Goal: Find contact information: Find contact information

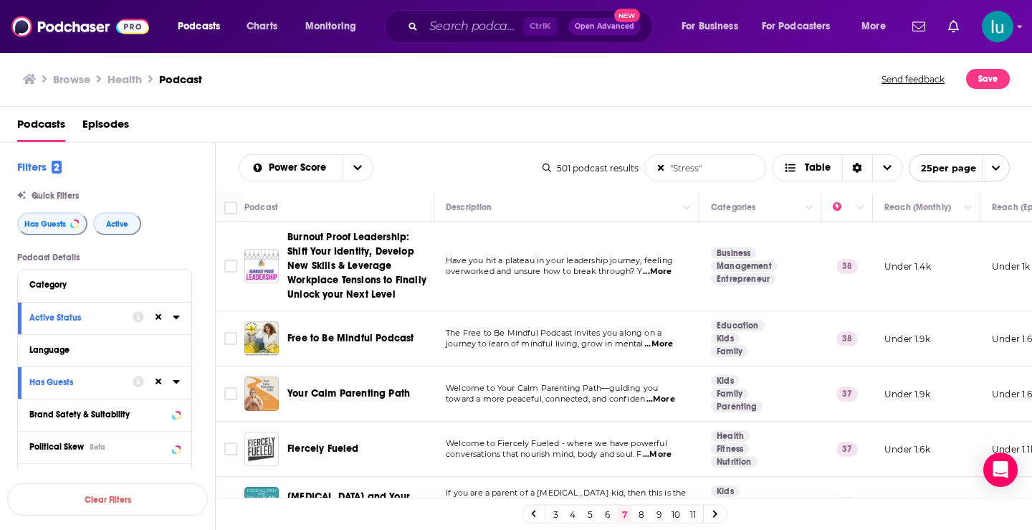
scroll to position [1268, 0]
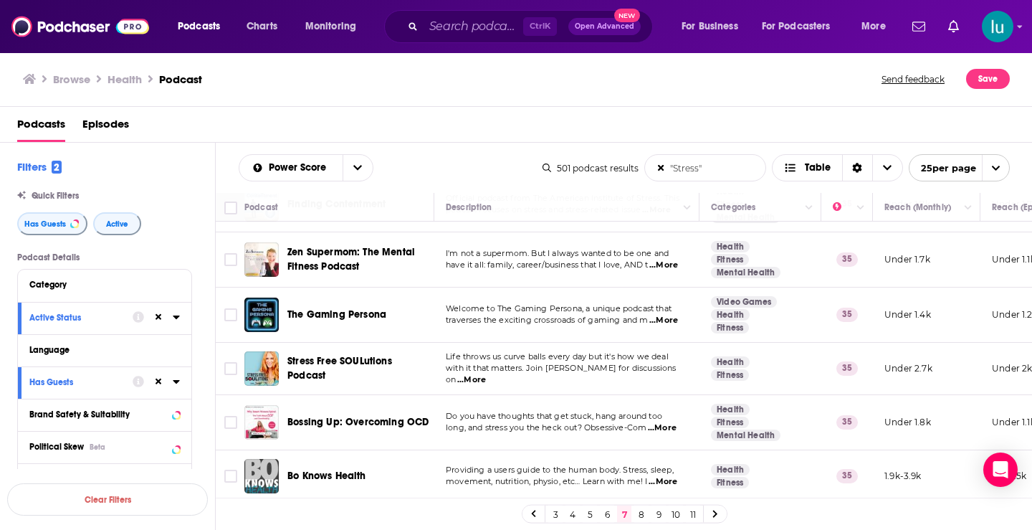
click at [656, 512] on link "9" at bounding box center [658, 513] width 14 height 17
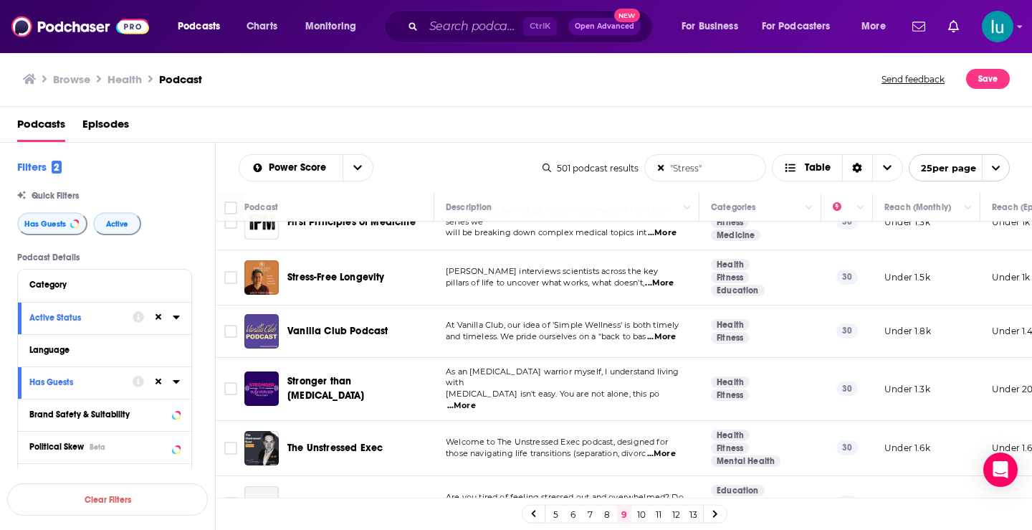
scroll to position [1154, 0]
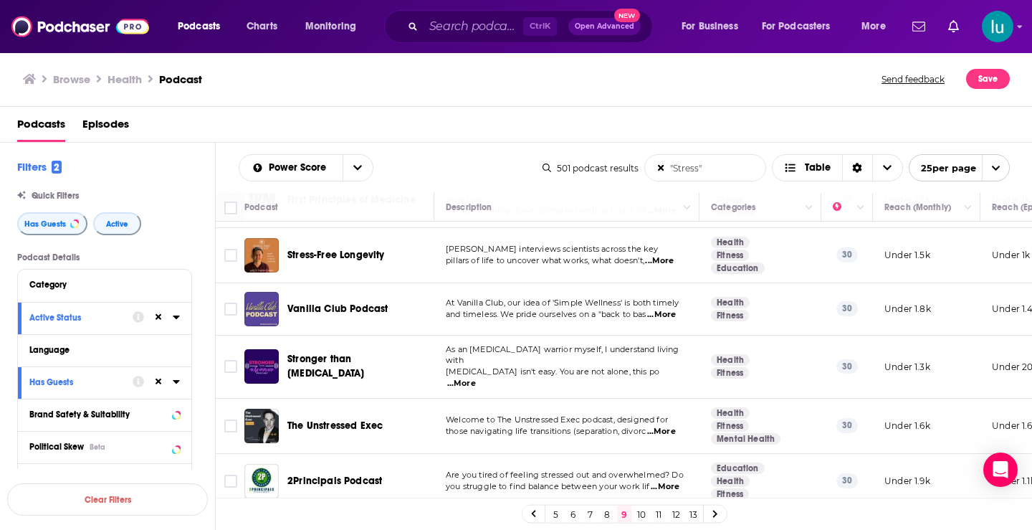
click at [670, 481] on span "...More" at bounding box center [665, 486] width 29 height 11
click at [641, 515] on link "10" at bounding box center [641, 513] width 14 height 17
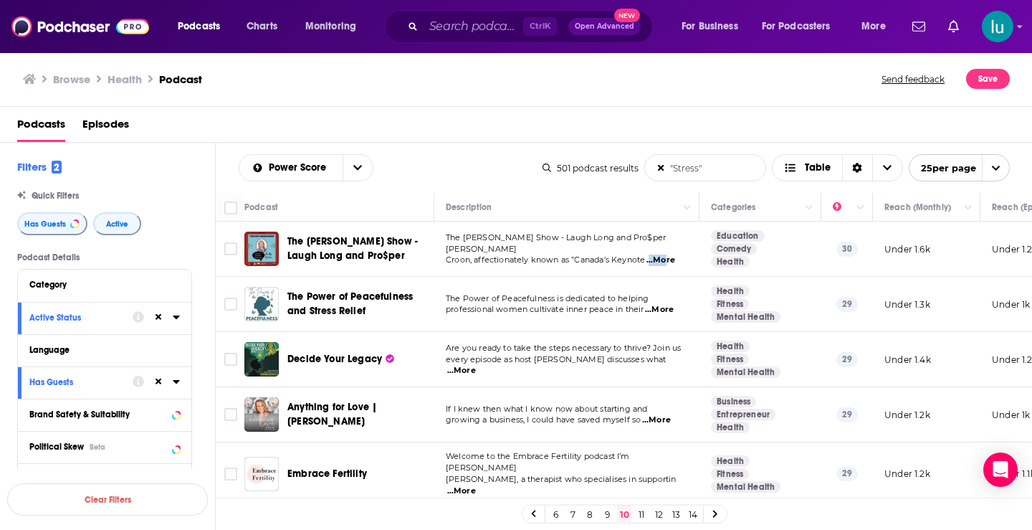
click at [667, 254] on span "...More" at bounding box center [660, 259] width 29 height 11
click at [669, 307] on span "...More" at bounding box center [659, 309] width 29 height 11
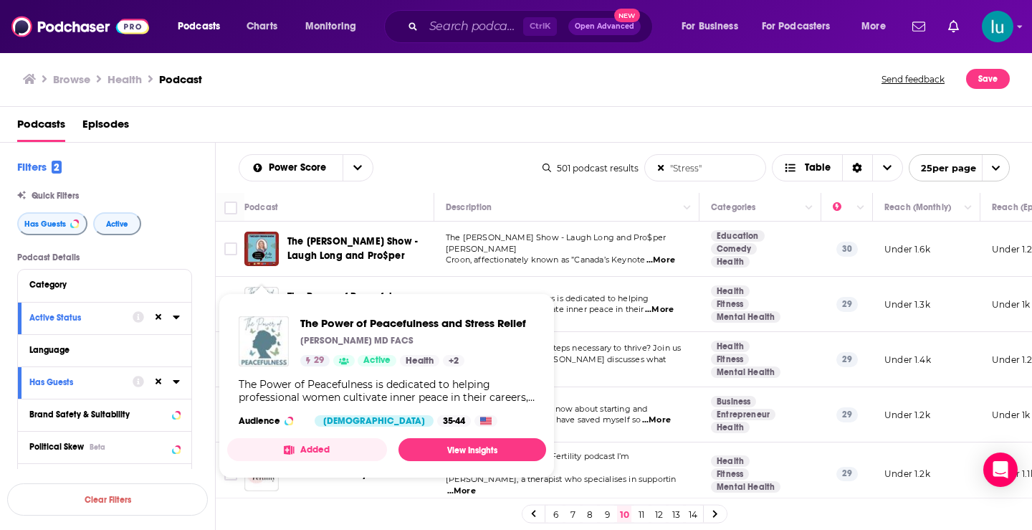
drag, startPoint x: 259, startPoint y: 307, endPoint x: 272, endPoint y: 332, distance: 28.5
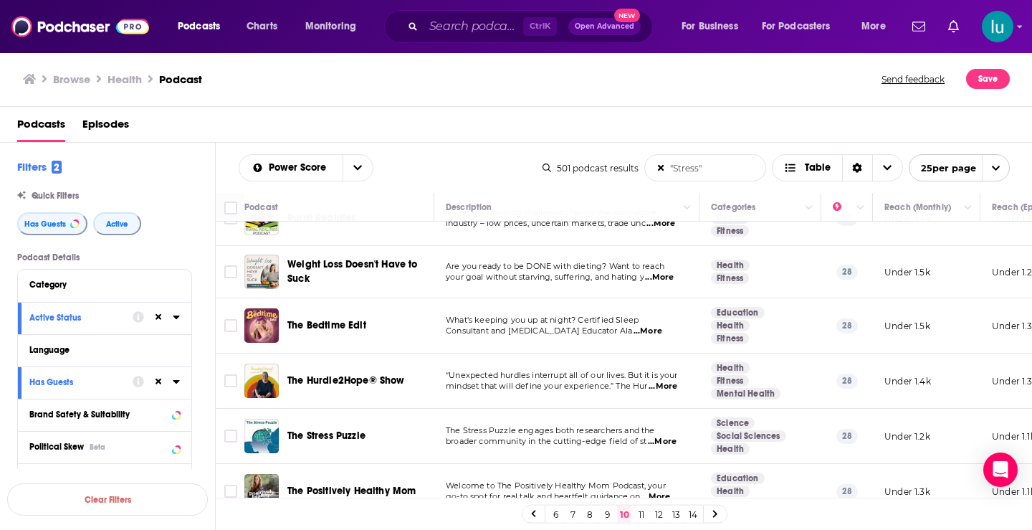
scroll to position [609, 0]
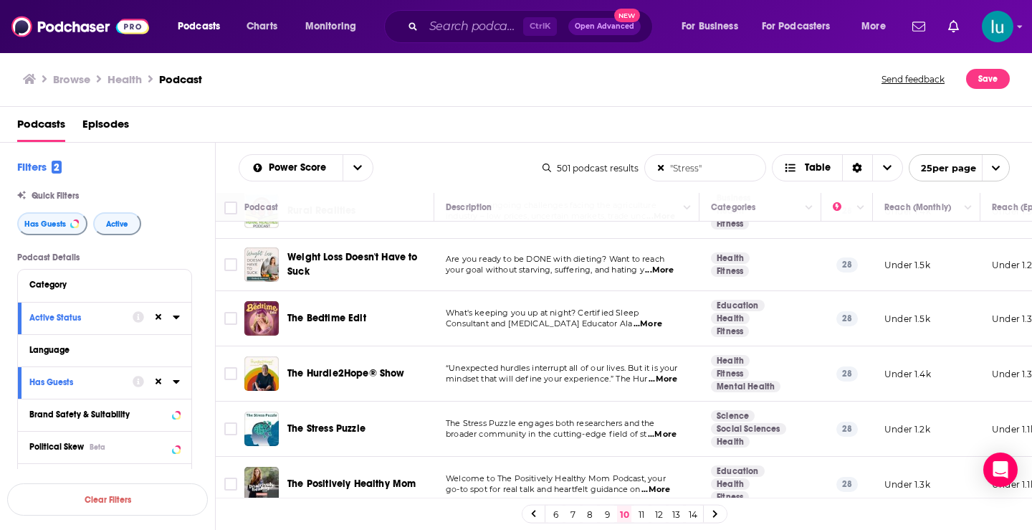
click at [670, 373] on span "...More" at bounding box center [663, 378] width 29 height 11
click at [666, 429] on span "...More" at bounding box center [662, 434] width 29 height 11
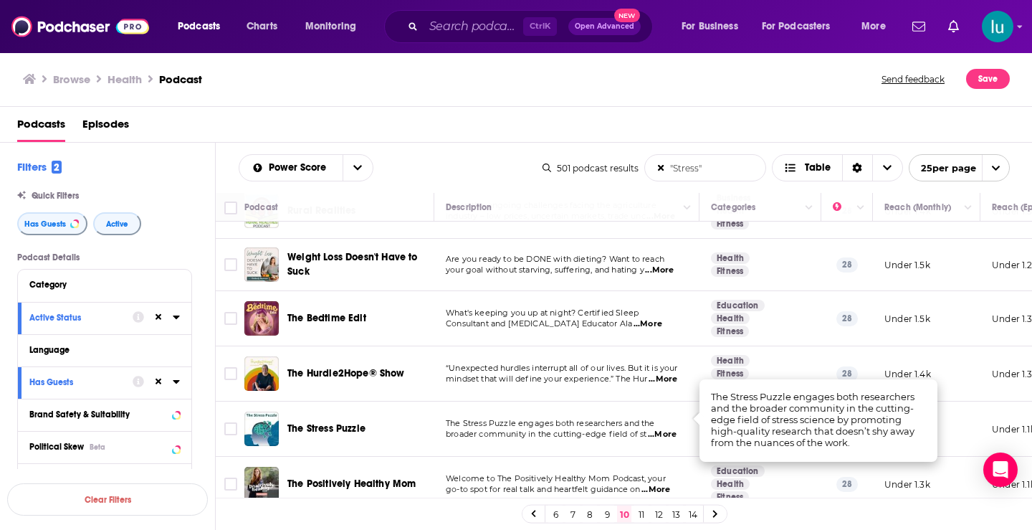
click at [669, 484] on span "...More" at bounding box center [655, 489] width 29 height 11
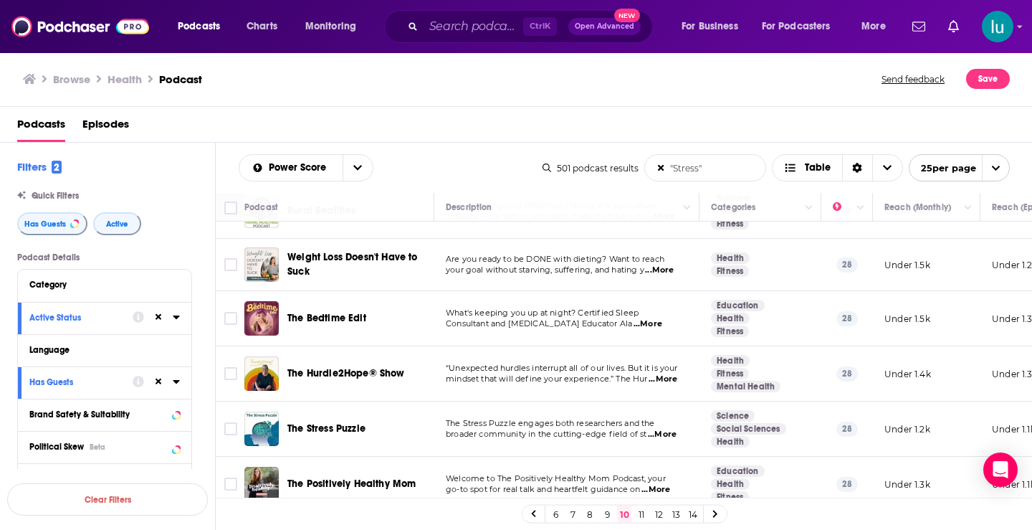
click at [640, 513] on link "11" at bounding box center [641, 513] width 14 height 17
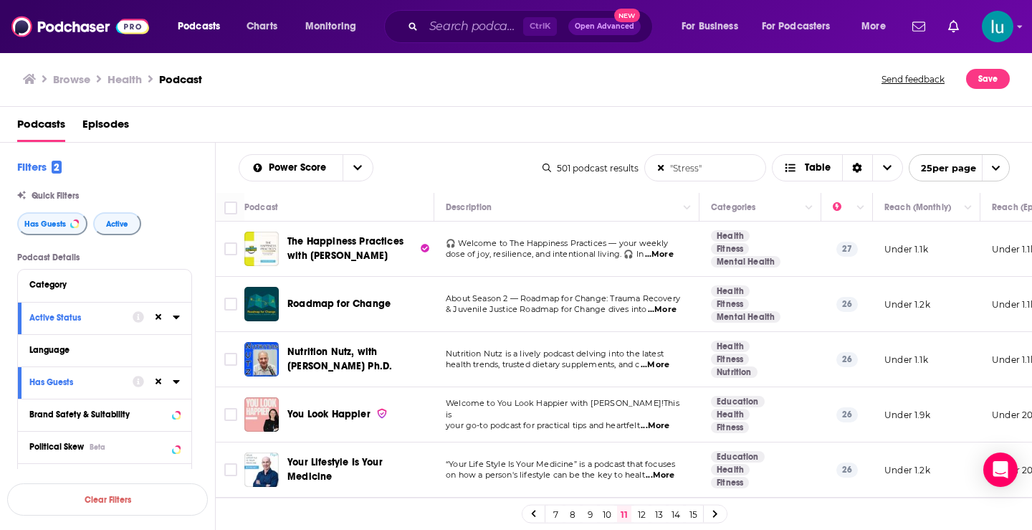
click at [662, 254] on span "...More" at bounding box center [659, 254] width 29 height 11
click at [659, 422] on span "...More" at bounding box center [655, 425] width 29 height 11
click at [664, 421] on span "...More" at bounding box center [655, 425] width 29 height 11
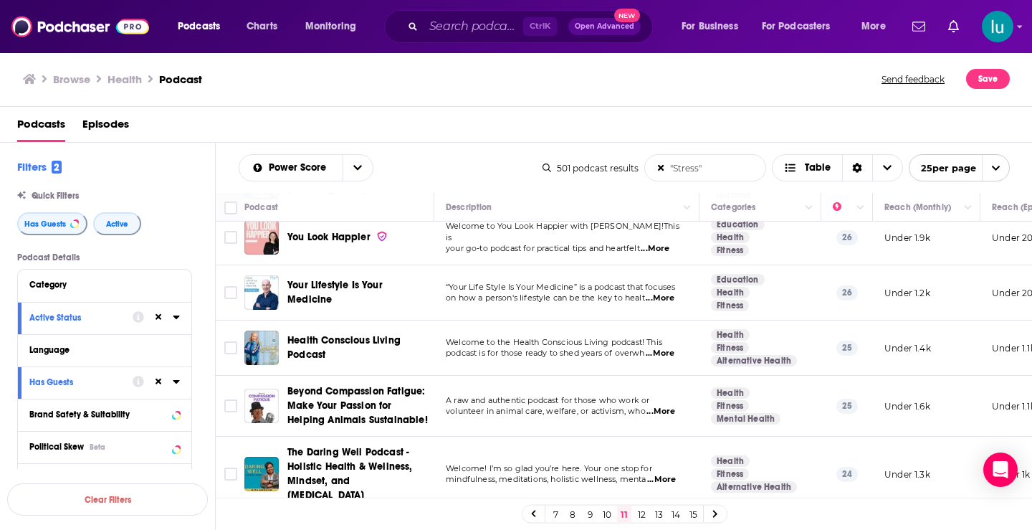
scroll to position [274, 0]
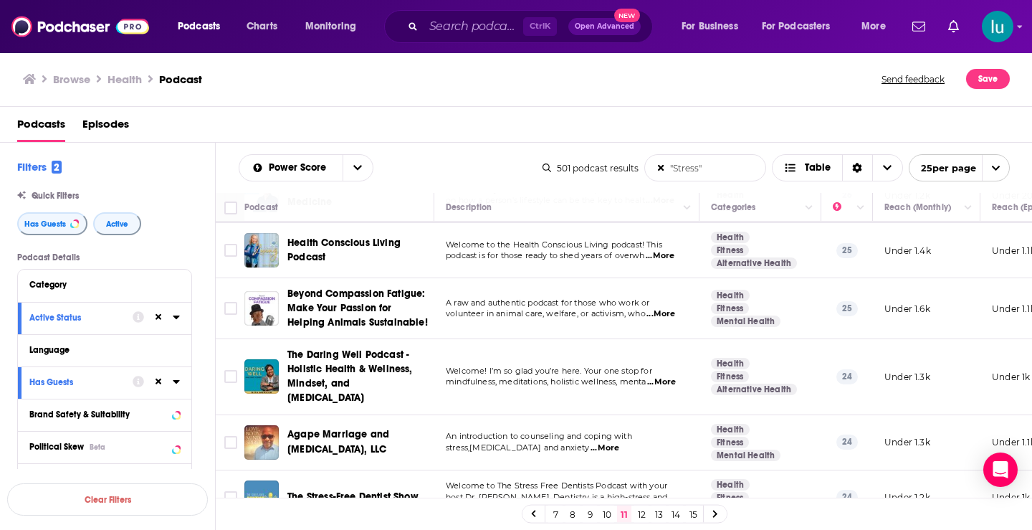
click at [664, 255] on span "...More" at bounding box center [660, 255] width 29 height 11
click at [671, 376] on span "...More" at bounding box center [661, 381] width 29 height 11
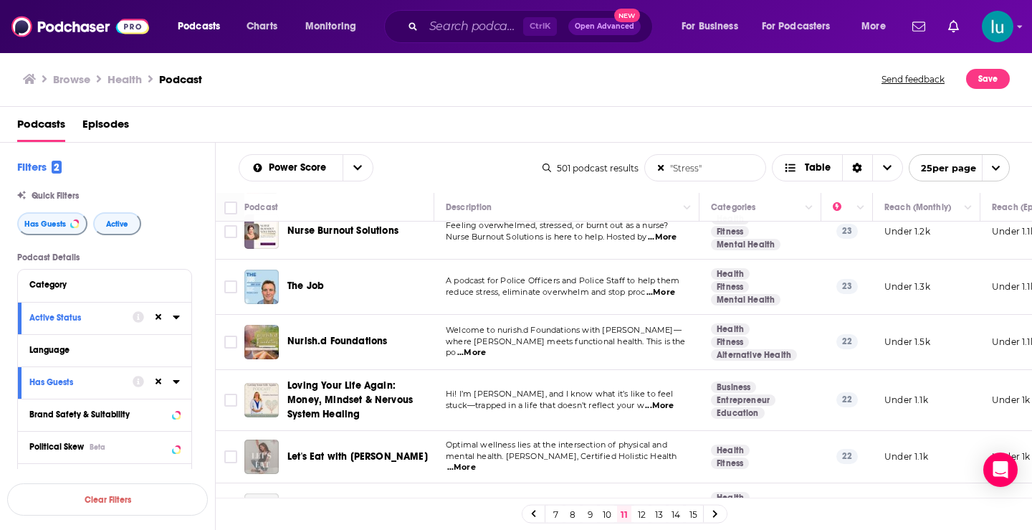
scroll to position [692, 0]
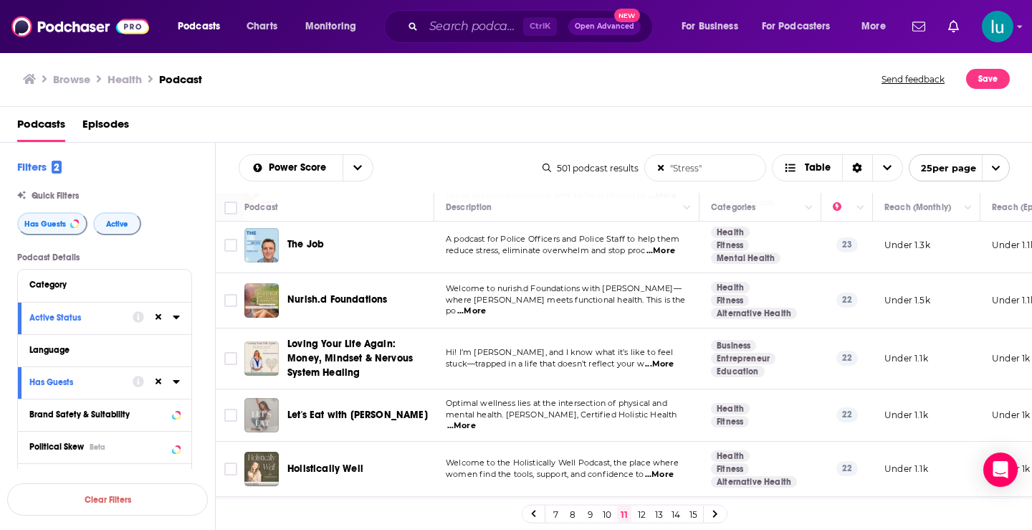
click at [669, 358] on span "...More" at bounding box center [659, 363] width 29 height 11
click at [396, 239] on div "The Job" at bounding box center [361, 245] width 149 height 34
click at [673, 358] on span "...More" at bounding box center [659, 363] width 29 height 11
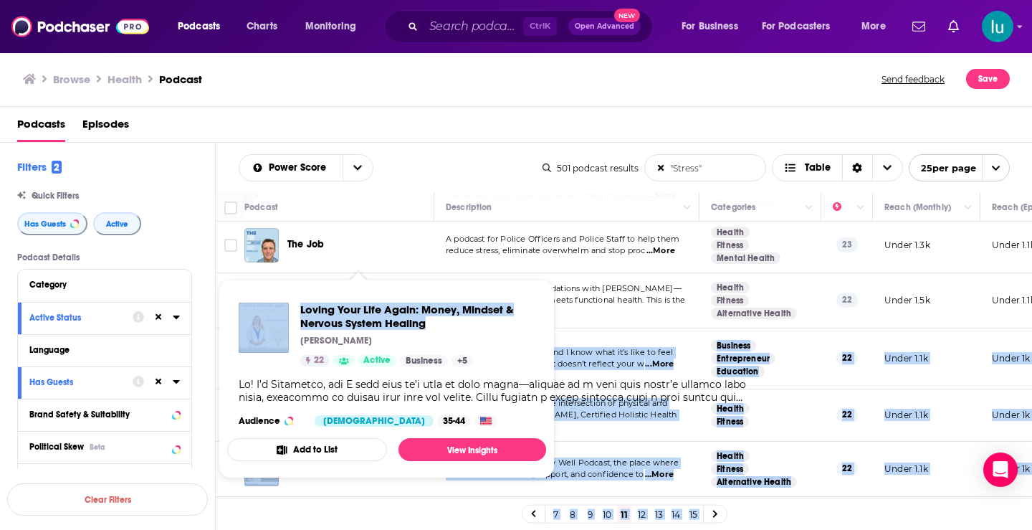
drag, startPoint x: 288, startPoint y: 320, endPoint x: 411, endPoint y: 330, distance: 123.7
click at [430, 321] on div "Podcasts Charts Monitoring Ctrl K Open Advanced New For Business For Podcasters…" at bounding box center [516, 265] width 1032 height 530
copy div "Loving Your Life Again: Money, Mindset & Nervous System Healing Hi! I’m Christi…"
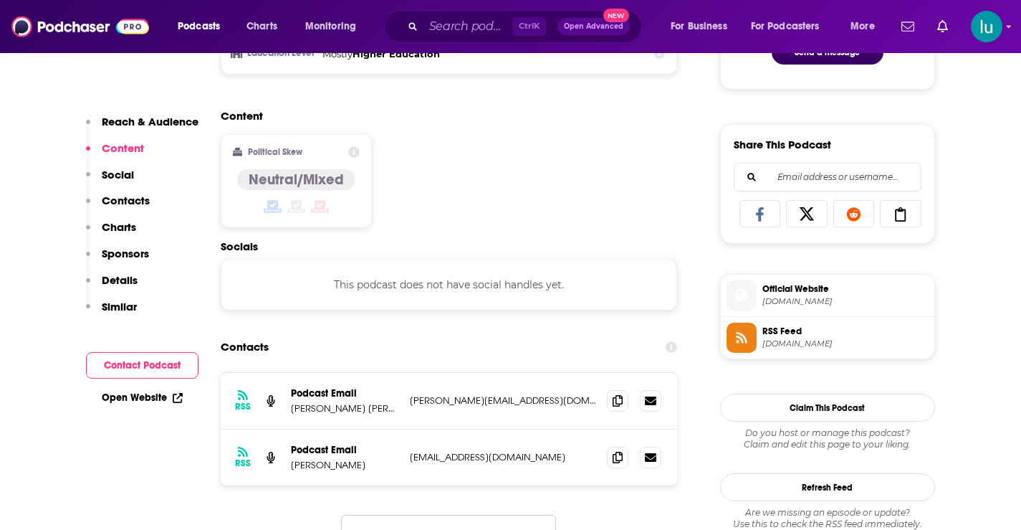
scroll to position [838, 0]
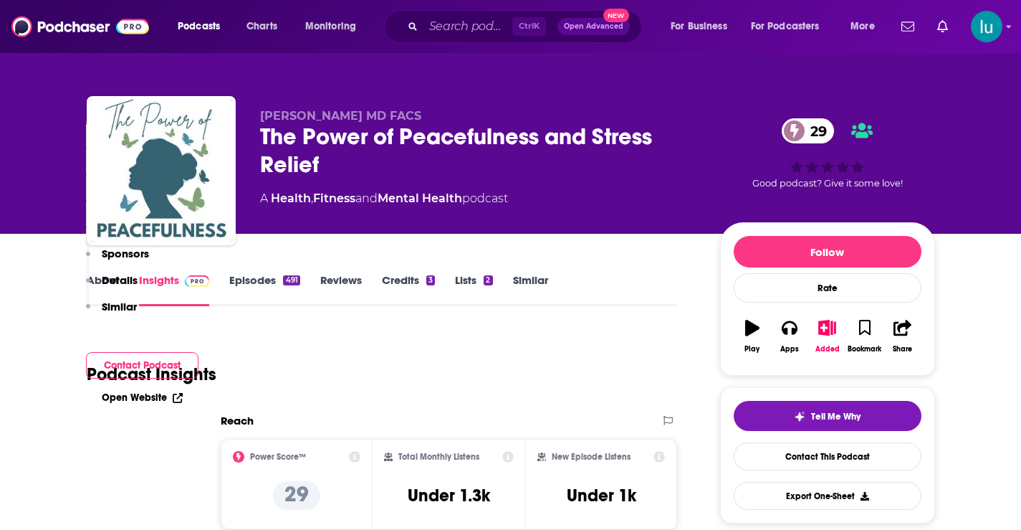
scroll to position [1235, 0]
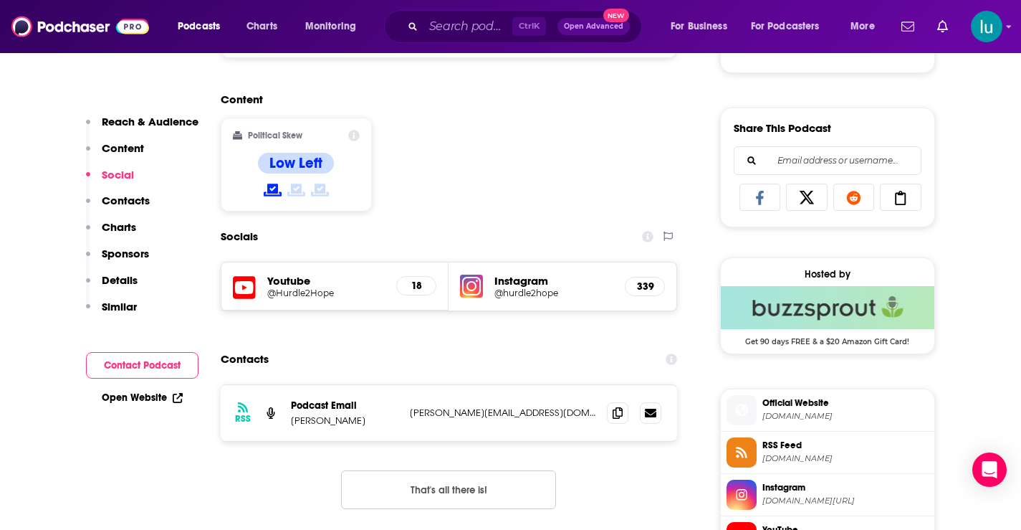
scroll to position [864, 0]
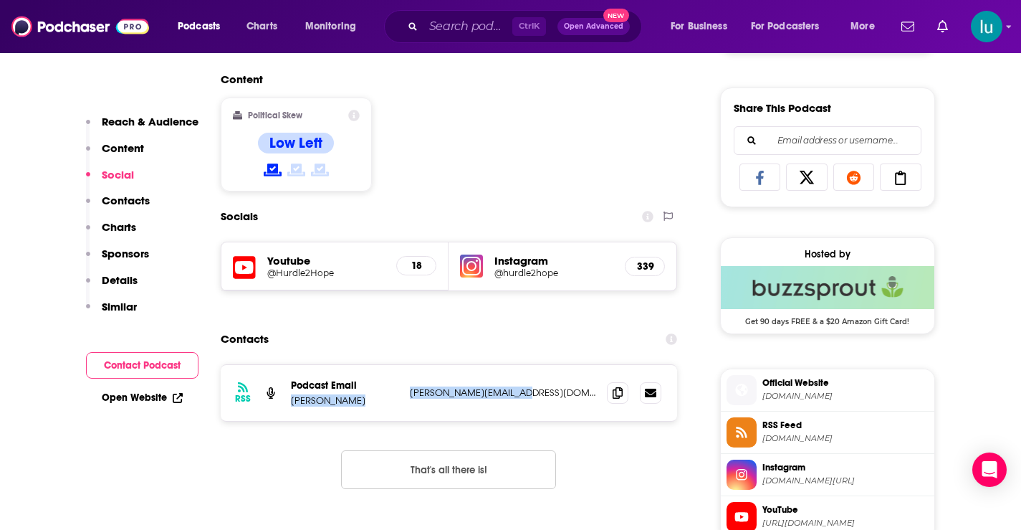
drag, startPoint x: 525, startPoint y: 393, endPoint x: 397, endPoint y: 388, distance: 128.3
click at [0, 0] on div "Podcast Email Teisha Rose teisha@hurdle2hope.com teisha@hurdle2hope.com" at bounding box center [0, 0] width 0 height 0
click at [530, 395] on p "teisha@hurdle2hope.com" at bounding box center [503, 392] width 186 height 12
drag, startPoint x: 530, startPoint y: 395, endPoint x: 424, endPoint y: 393, distance: 105.4
click at [403, 395] on div "RSS Podcast Email Teisha Rose teisha@hurdle2hope.com teisha@hurdle2hope.com" at bounding box center [449, 393] width 457 height 56
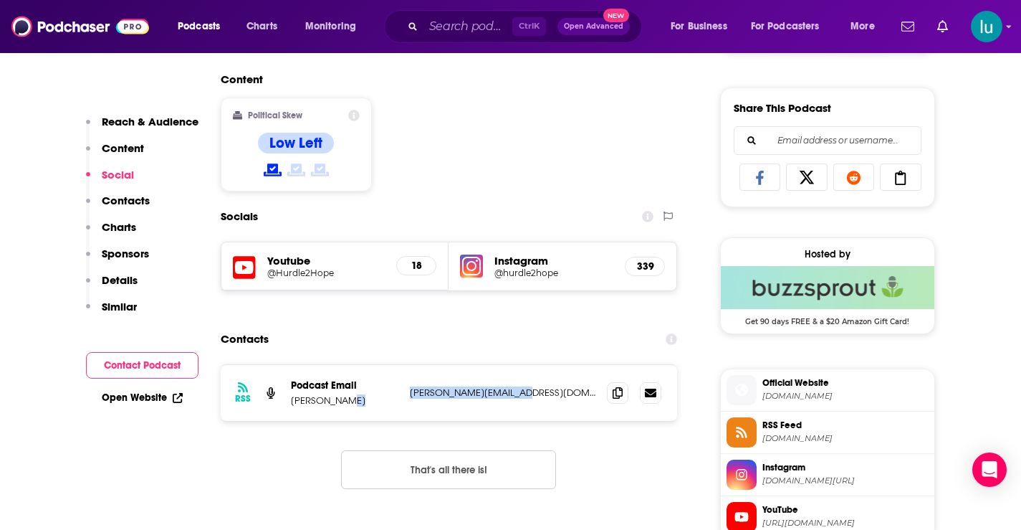
copy div "teisha@hurdle2hope.com"
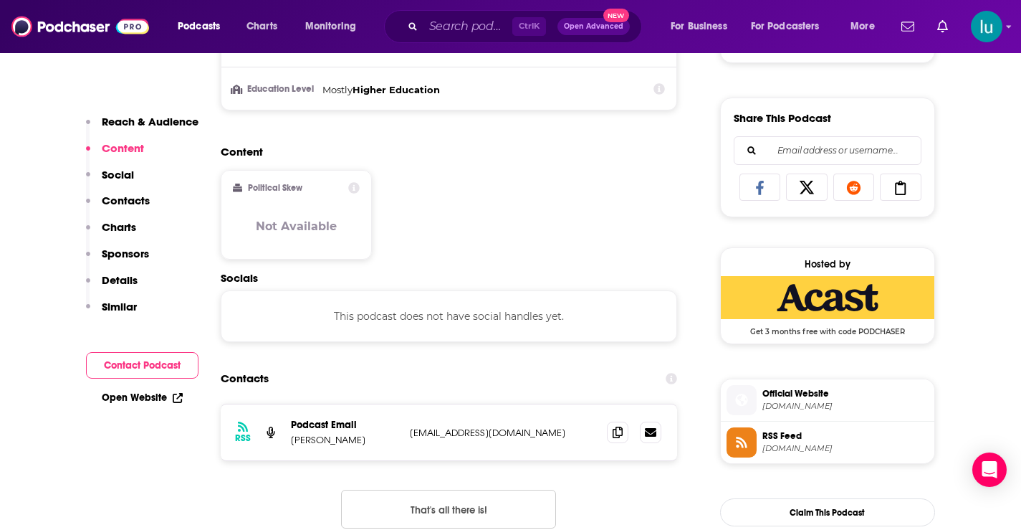
scroll to position [865, 0]
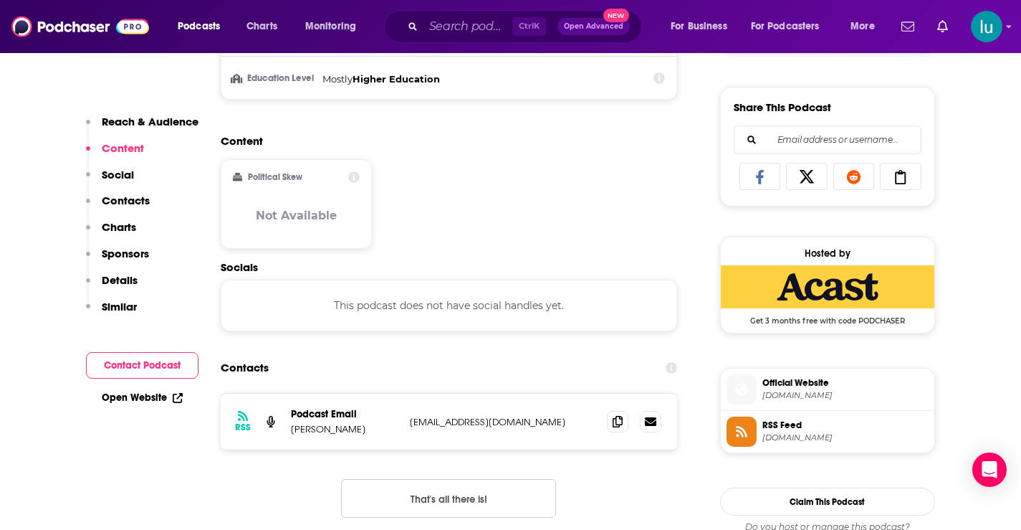
drag, startPoint x: 454, startPoint y: 423, endPoint x: 440, endPoint y: 423, distance: 14.3
click at [440, 423] on p "info+67221a55ac49221b20c53d89@mg-eu.acast.com" at bounding box center [503, 422] width 186 height 12
drag, startPoint x: 410, startPoint y: 423, endPoint x: 591, endPoint y: 435, distance: 181.0
click at [623, 430] on div "RSS Podcast Email Ellie Pulley info+67221a55ac49221b20c53d89@mg-eu.acast.com in…" at bounding box center [449, 421] width 457 height 56
copy div "info+67221a55ac49221b20c53d89@mg-eu.acast.com info+67221a55ac49221b20c53d89@mg-…"
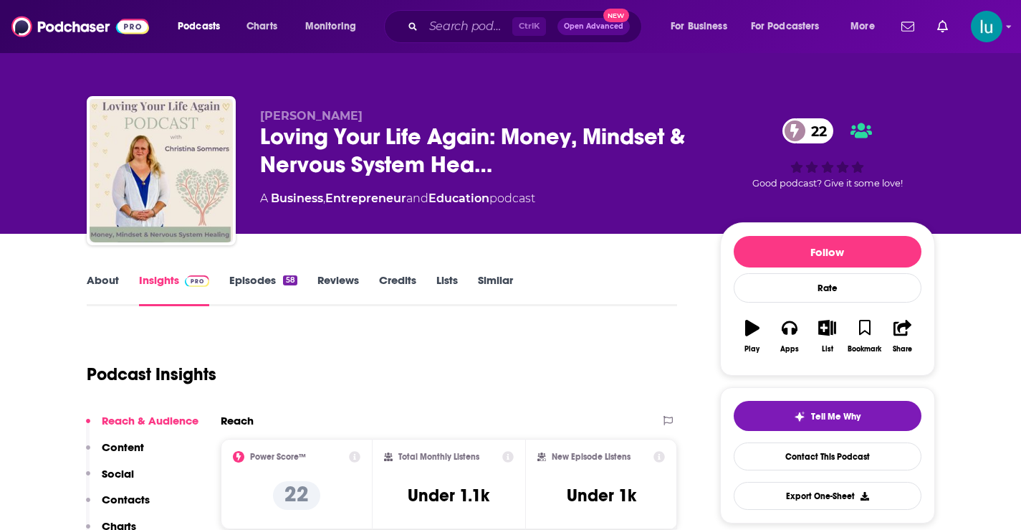
click at [255, 275] on link "Episodes 58" at bounding box center [262, 289] width 67 height 33
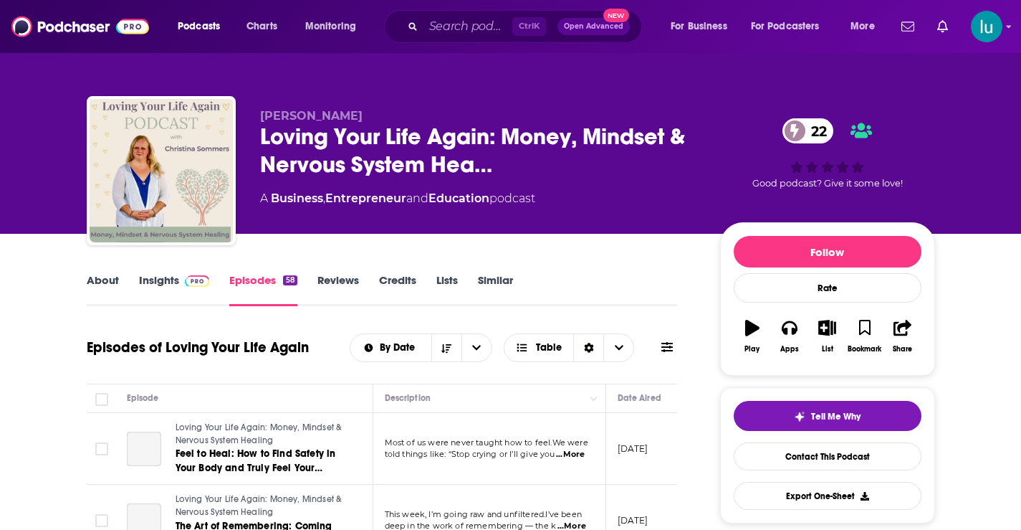
scroll to position [288, 0]
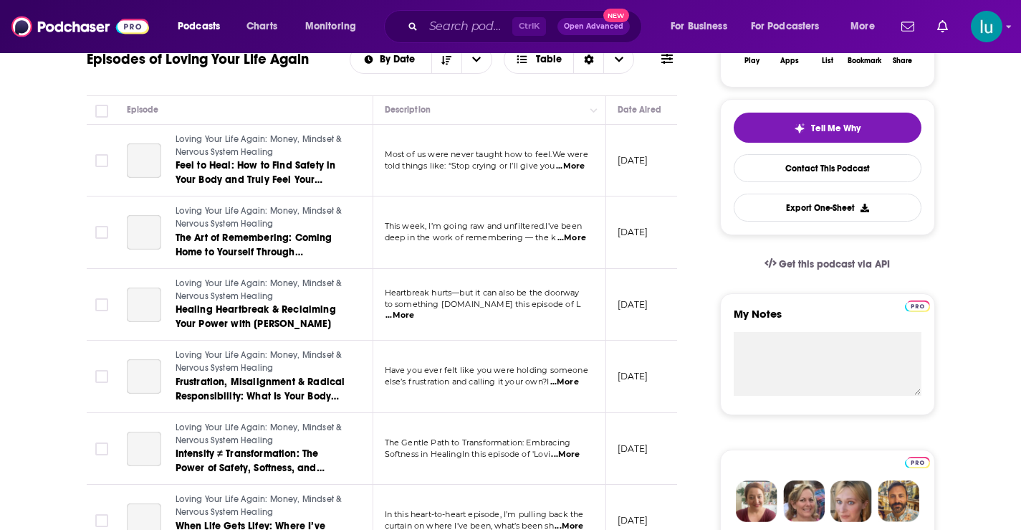
click at [414, 311] on span "...More" at bounding box center [400, 315] width 29 height 11
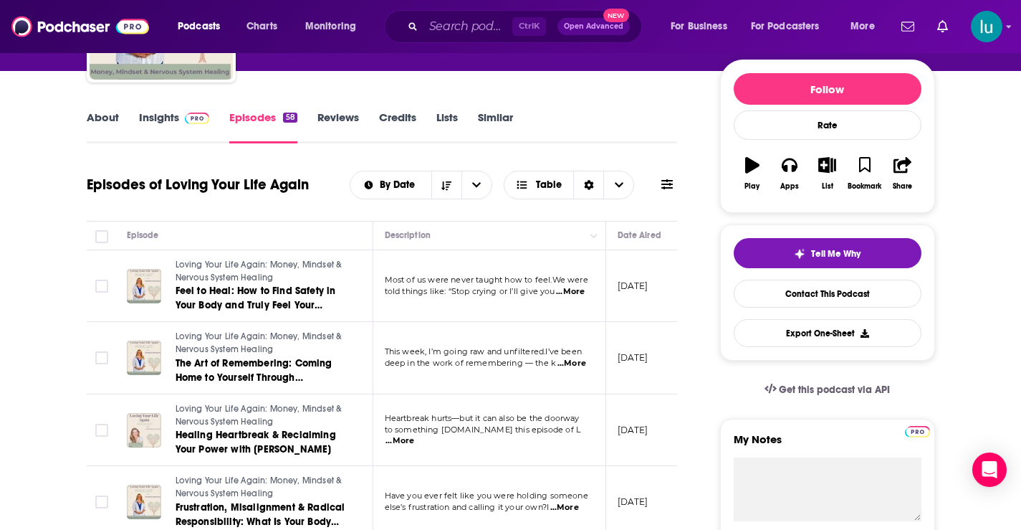
scroll to position [0, 0]
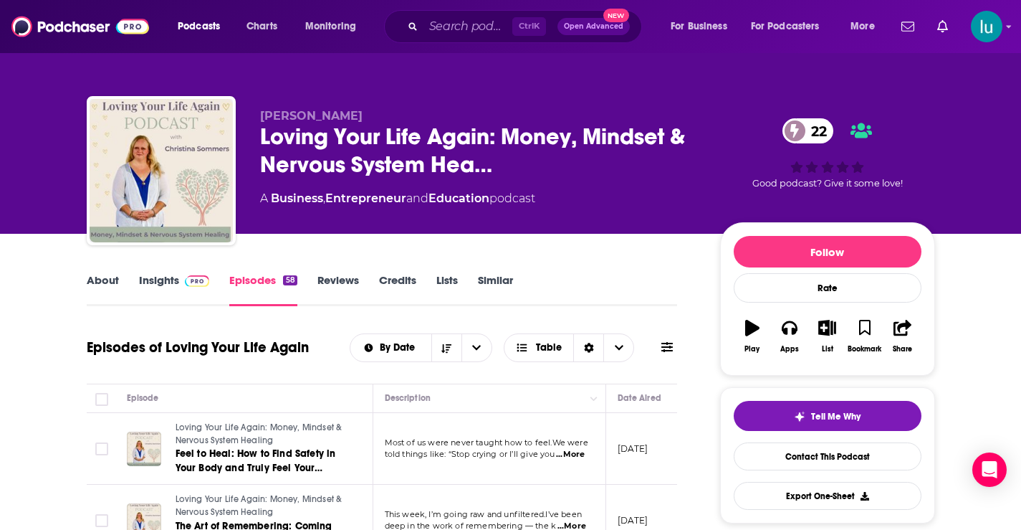
click at [155, 283] on link "Insights" at bounding box center [174, 289] width 71 height 33
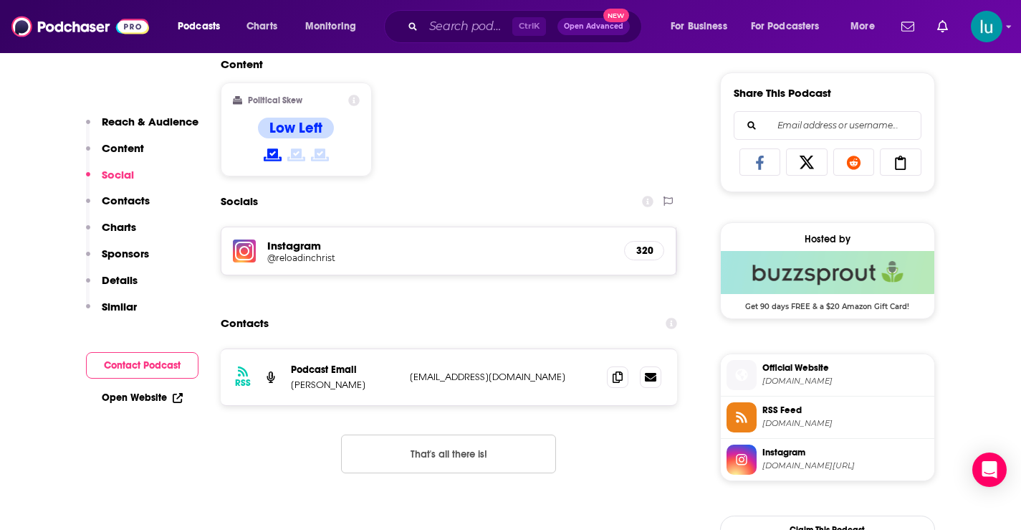
scroll to position [1005, 0]
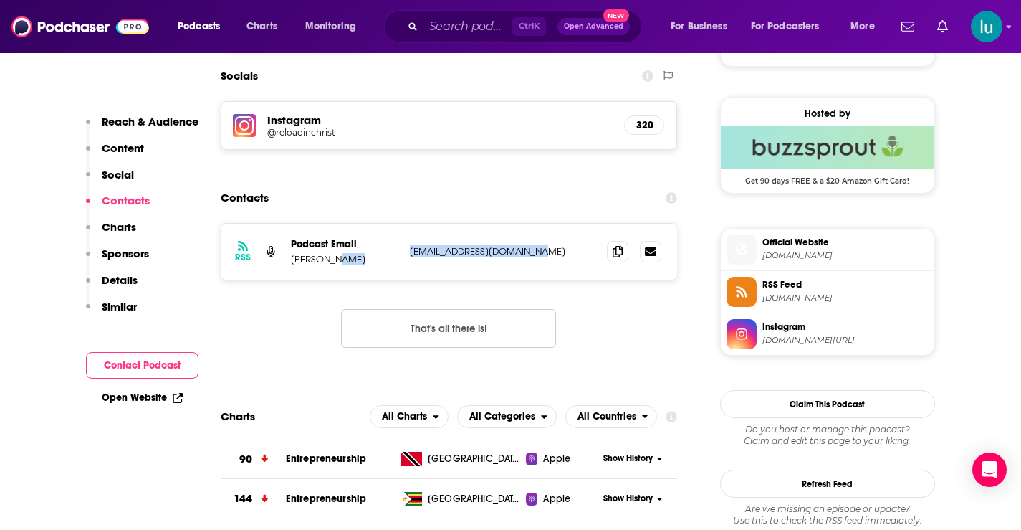
drag, startPoint x: 555, startPoint y: 249, endPoint x: 431, endPoint y: 259, distance: 123.7
click at [403, 254] on div "RSS Podcast Email [PERSON_NAME] [EMAIL_ADDRESS][DOMAIN_NAME] [EMAIL_ADDRESS][DO…" at bounding box center [449, 252] width 457 height 56
copy div "[EMAIL_ADDRESS][DOMAIN_NAME]"
